Goal: Task Accomplishment & Management: Complete application form

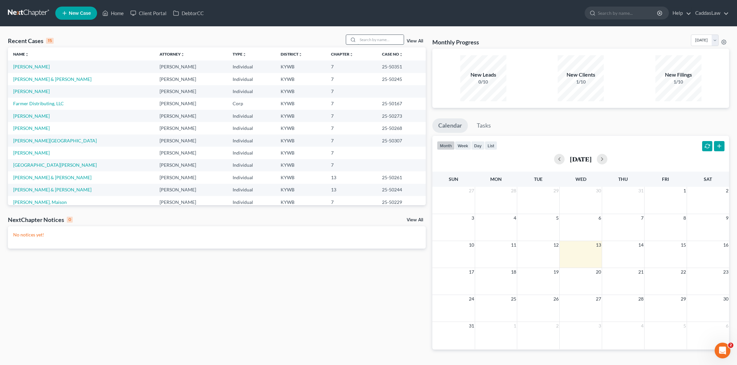
click at [373, 38] on input "search" at bounding box center [381, 40] width 46 height 10
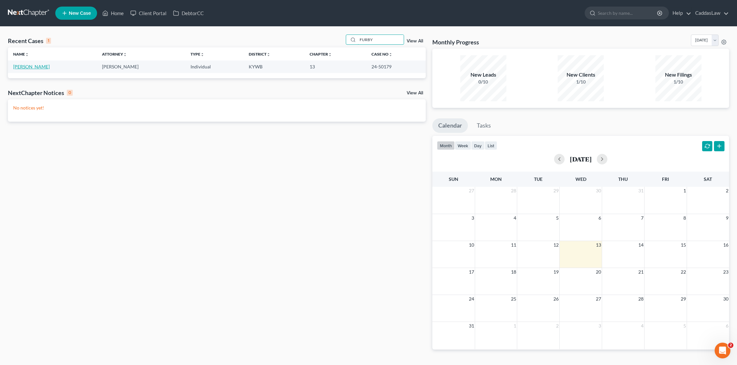
type input "FURBY"
click at [26, 67] on link "[PERSON_NAME]" at bounding box center [31, 67] width 37 height 6
select select "6"
select select "0"
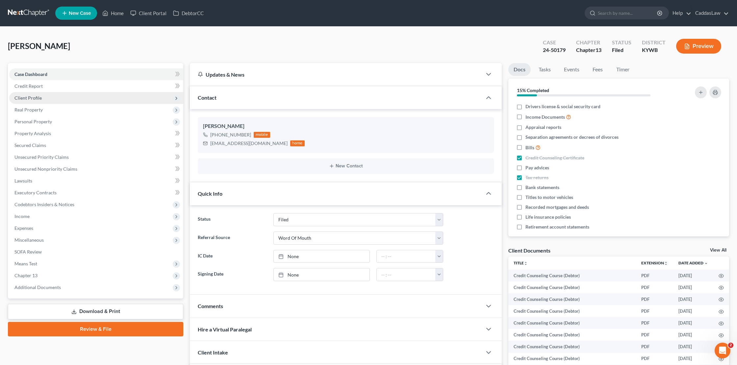
click at [39, 95] on span "Client Profile" at bounding box center [27, 98] width 27 height 6
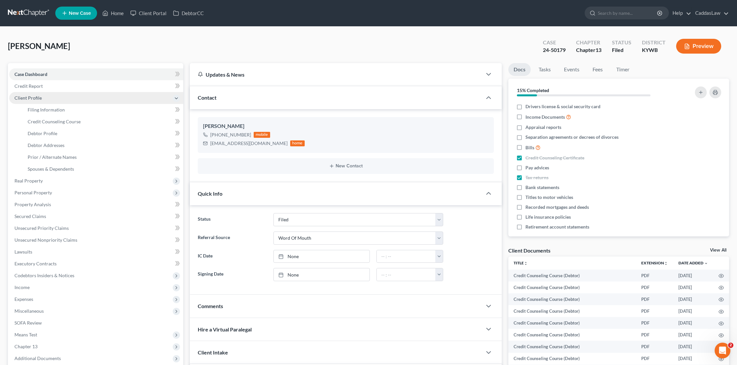
click at [39, 95] on span "Client Profile" at bounding box center [27, 98] width 27 height 6
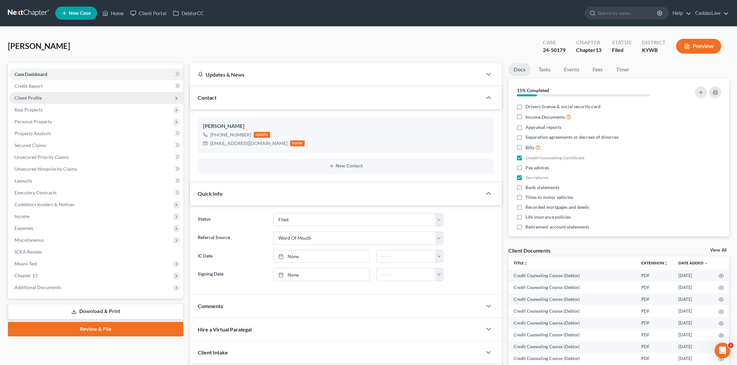
click at [41, 99] on span "Client Profile" at bounding box center [27, 98] width 27 height 6
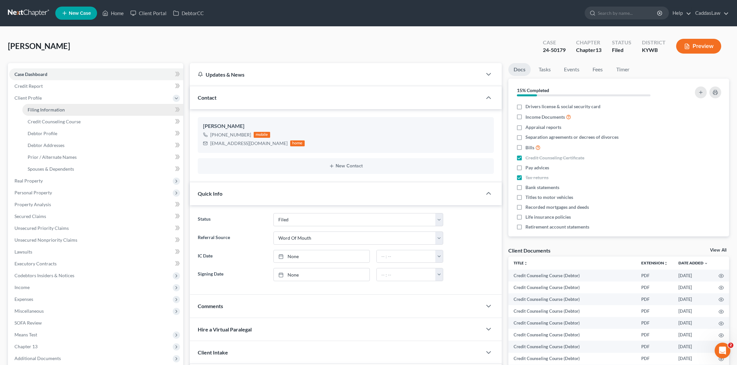
click at [47, 111] on span "Filing Information" at bounding box center [46, 110] width 37 height 6
select select "1"
select select "0"
select select "3"
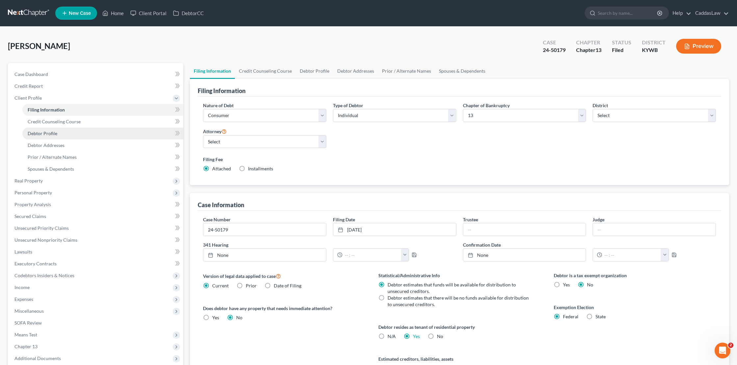
click at [47, 137] on link "Debtor Profile" at bounding box center [102, 134] width 161 height 12
select select "1"
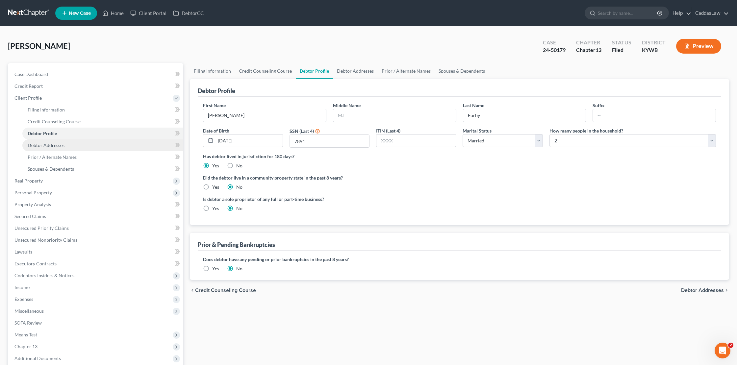
click at [45, 145] on span "Debtor Addresses" at bounding box center [46, 145] width 37 height 6
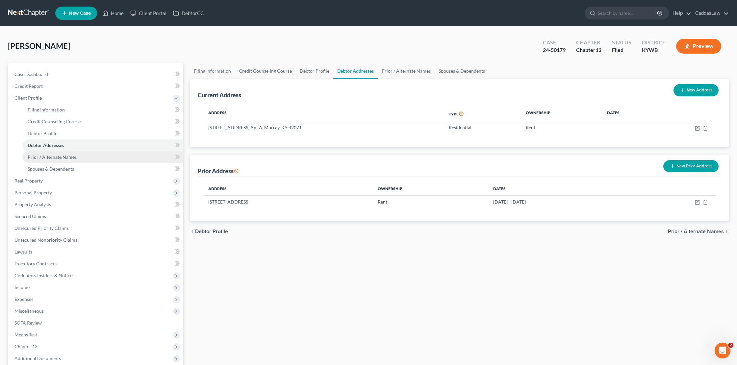
click at [38, 155] on span "Prior / Alternate Names" at bounding box center [52, 157] width 49 height 6
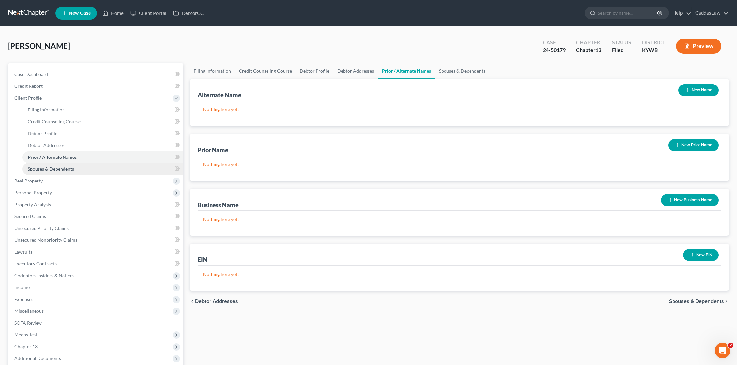
click at [41, 173] on link "Spouses & Dependents" at bounding box center [102, 169] width 161 height 12
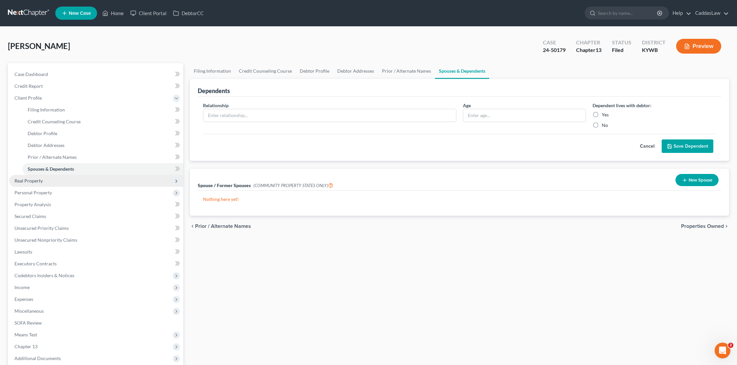
click at [42, 183] on span "Real Property" at bounding box center [96, 181] width 174 height 12
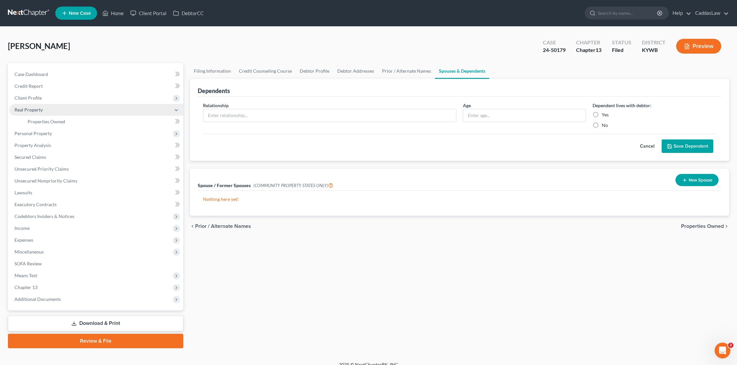
click at [176, 113] on icon at bounding box center [176, 110] width 5 height 5
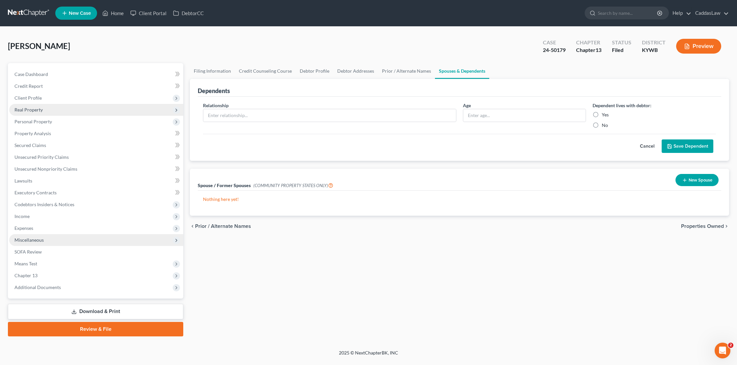
click at [27, 240] on span "Miscellaneous" at bounding box center [28, 240] width 29 height 6
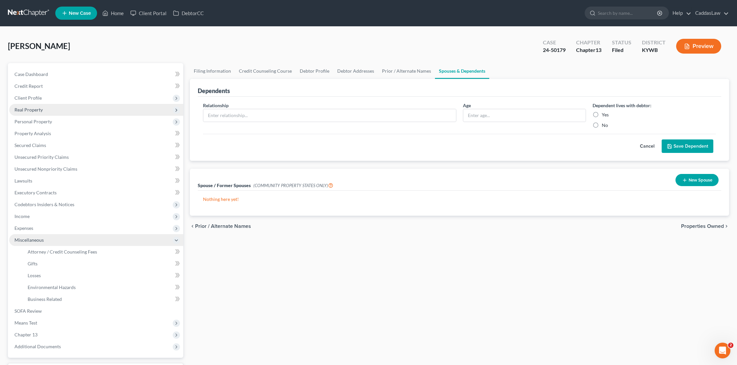
click at [27, 240] on span "Miscellaneous" at bounding box center [28, 240] width 29 height 6
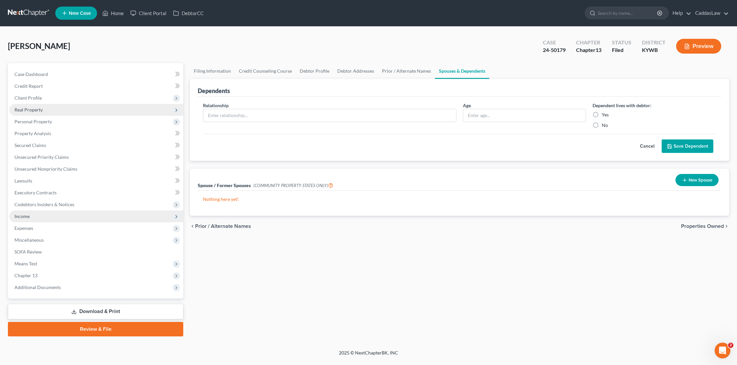
click at [30, 219] on span "Income" at bounding box center [96, 217] width 174 height 12
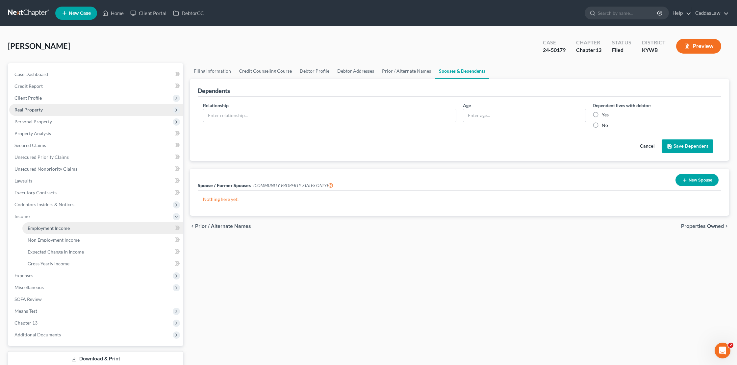
click at [34, 228] on span "Employment Income" at bounding box center [49, 228] width 42 height 6
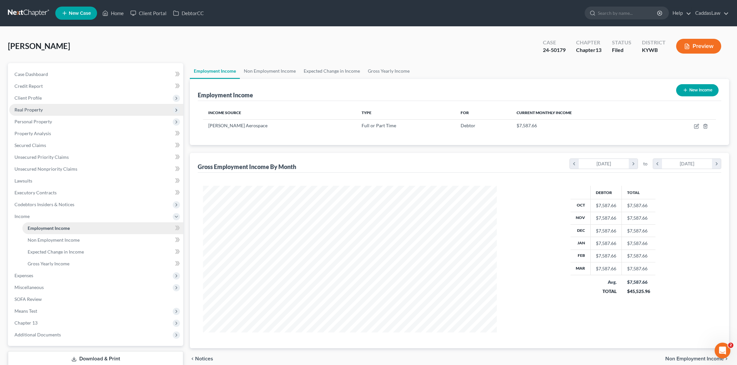
scroll to position [147, 307]
click at [177, 218] on icon at bounding box center [176, 216] width 5 height 5
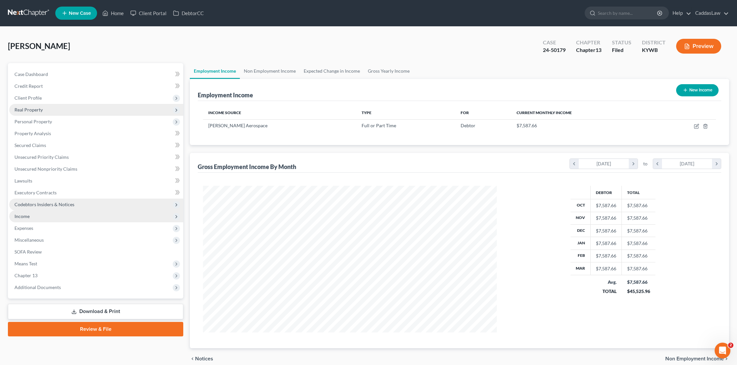
click at [69, 205] on span "Codebtors Insiders & Notices" at bounding box center [44, 205] width 60 height 6
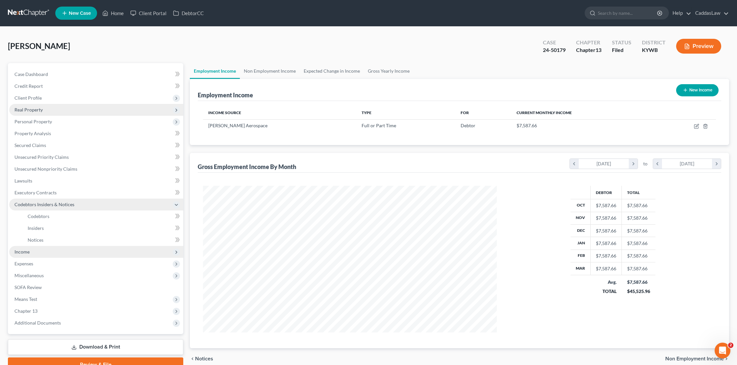
click at [174, 204] on icon at bounding box center [176, 204] width 5 height 5
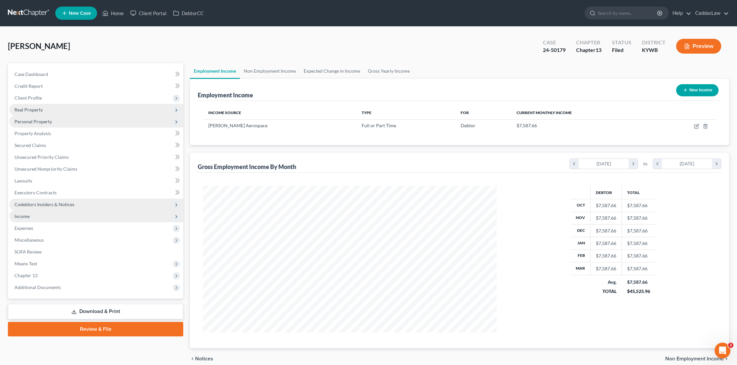
click at [61, 117] on span "Personal Property" at bounding box center [96, 122] width 174 height 12
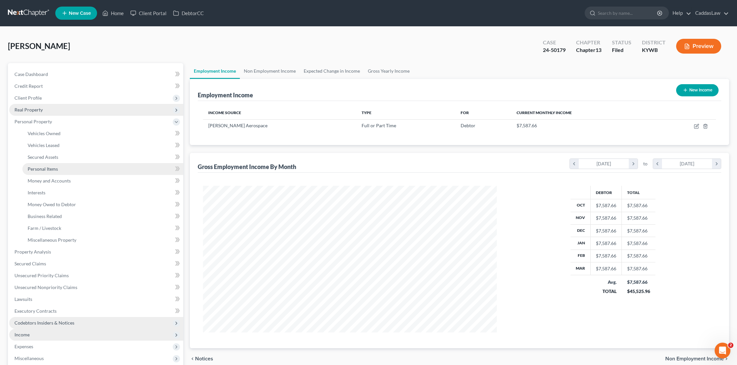
click at [54, 169] on span "Personal Items" at bounding box center [43, 169] width 30 height 6
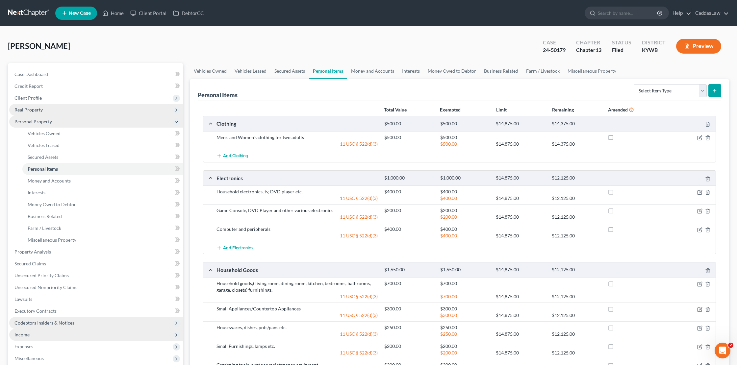
click at [176, 123] on icon at bounding box center [176, 121] width 5 height 5
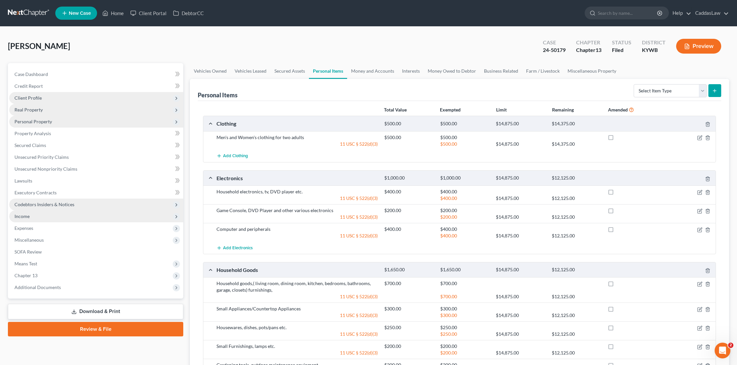
click at [178, 98] on icon at bounding box center [176, 98] width 5 height 5
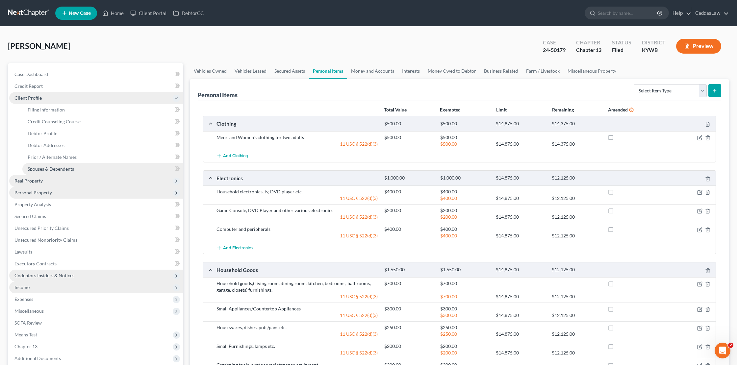
click at [47, 170] on span "Spouses & Dependents" at bounding box center [51, 169] width 46 height 6
